Goal: Navigation & Orientation: Understand site structure

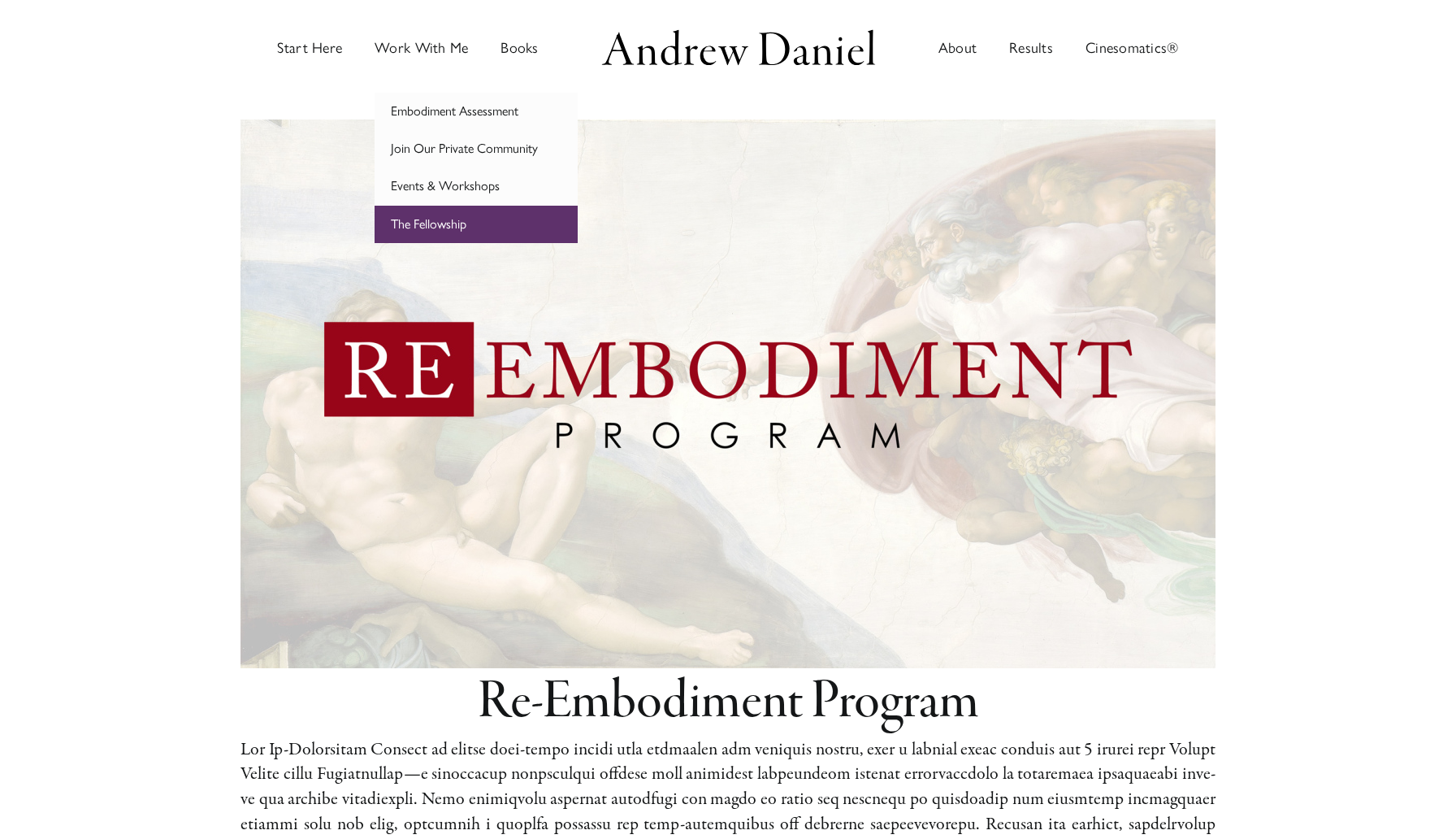
click at [498, 224] on link "The Fellowship" at bounding box center [475, 224] width 203 height 37
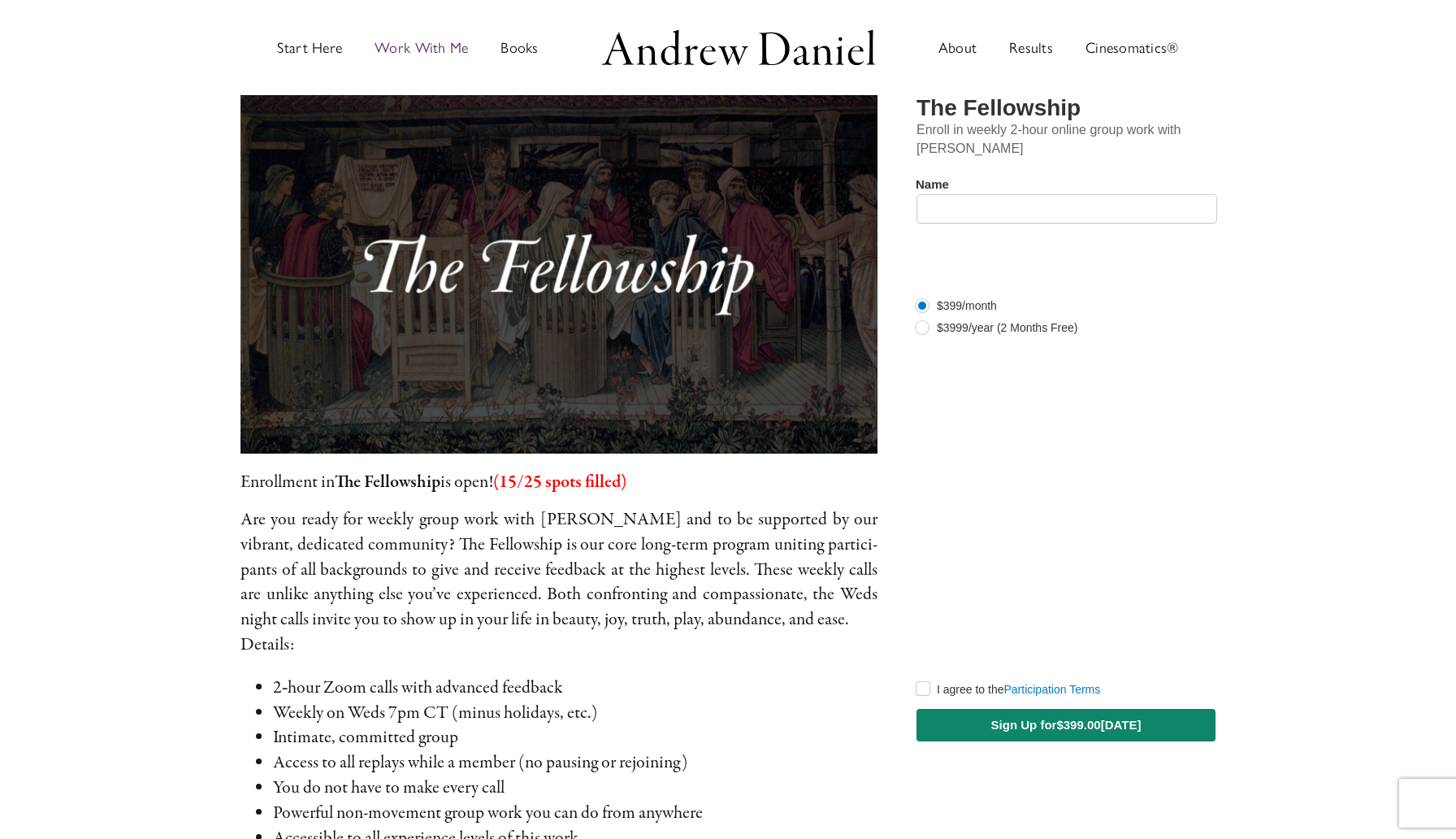
click at [812, 48] on img "Main Menu" at bounding box center [738, 47] width 284 height 45
